Goal: Task Accomplishment & Management: Complete application form

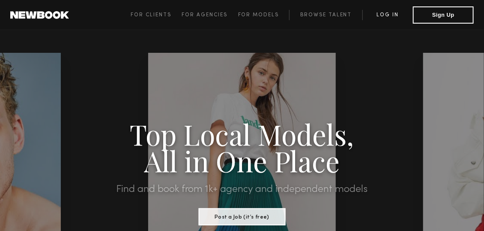
click at [377, 15] on link "Log in" at bounding box center [388, 15] width 51 height 10
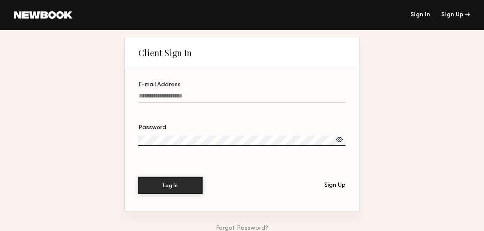
type input "**********"
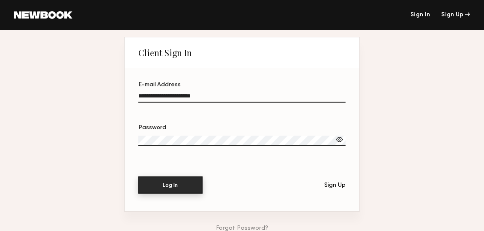
click at [173, 181] on button "Log In" at bounding box center [170, 184] width 64 height 17
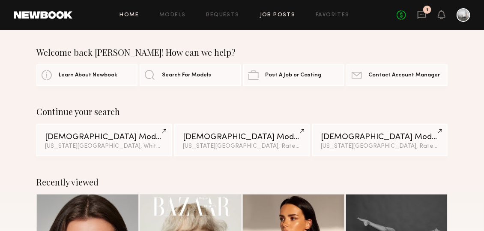
click at [261, 13] on link "Job Posts" at bounding box center [278, 15] width 36 height 6
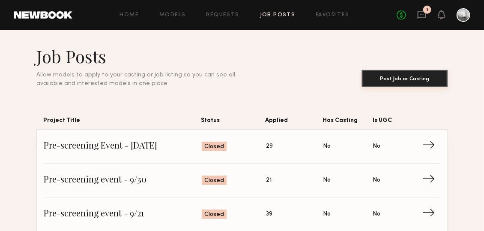
click at [391, 72] on button "Post Job or Casting" at bounding box center [405, 78] width 86 height 17
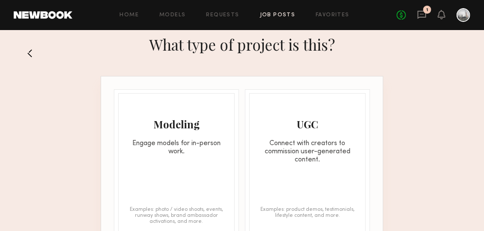
scroll to position [18, 0]
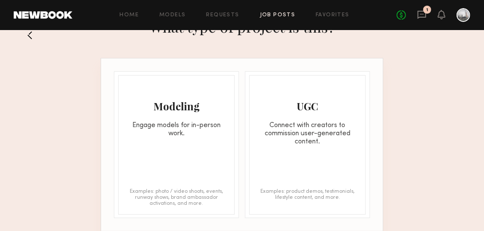
click at [288, 148] on div "UGC Connect with creators to commission user-generated content. Examples: produ…" at bounding box center [307, 144] width 117 height 139
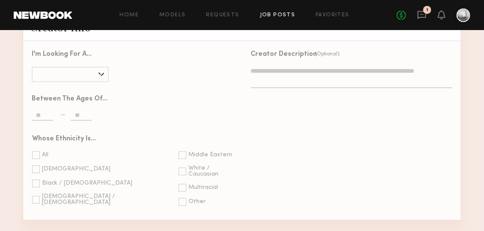
scroll to position [681, 0]
